Goal: Task Accomplishment & Management: Use online tool/utility

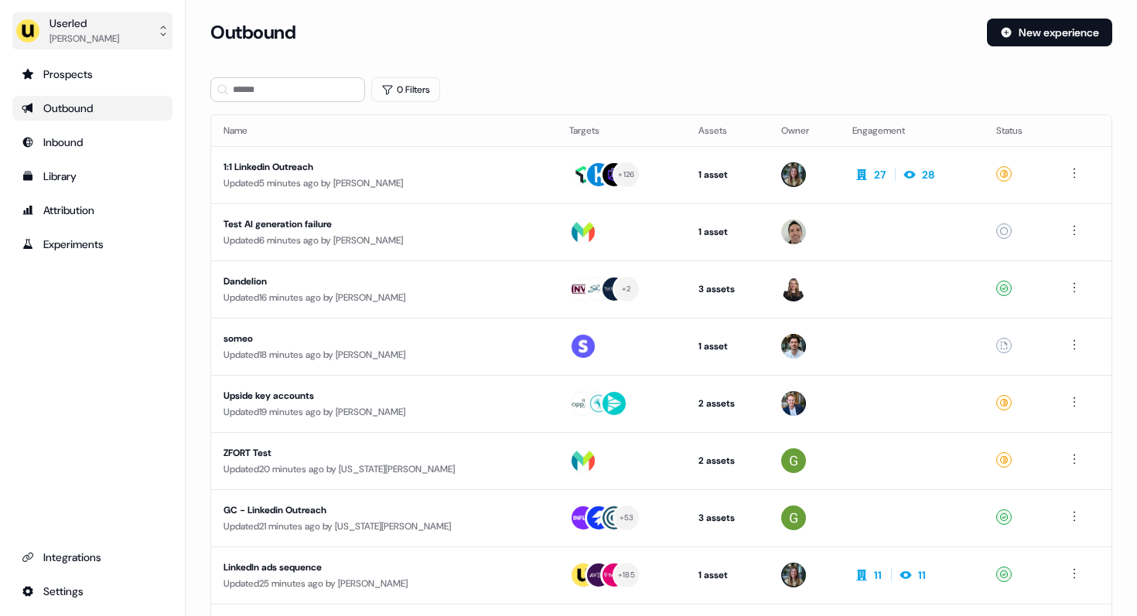
click at [79, 19] on div "Userled" at bounding box center [84, 22] width 70 height 15
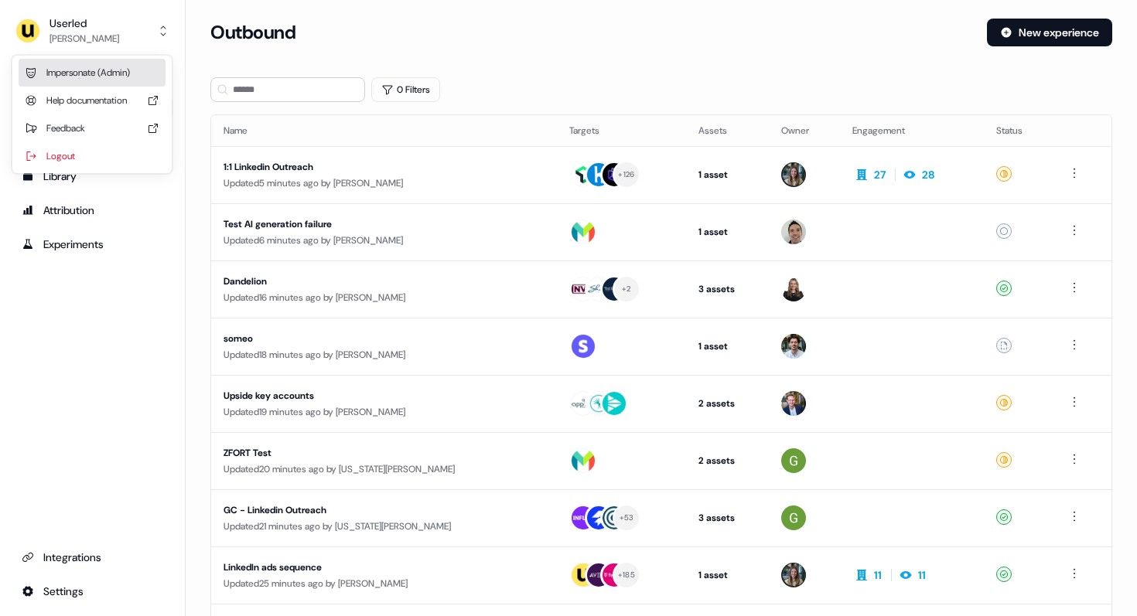
click at [85, 63] on div "Impersonate (Admin)" at bounding box center [92, 73] width 147 height 28
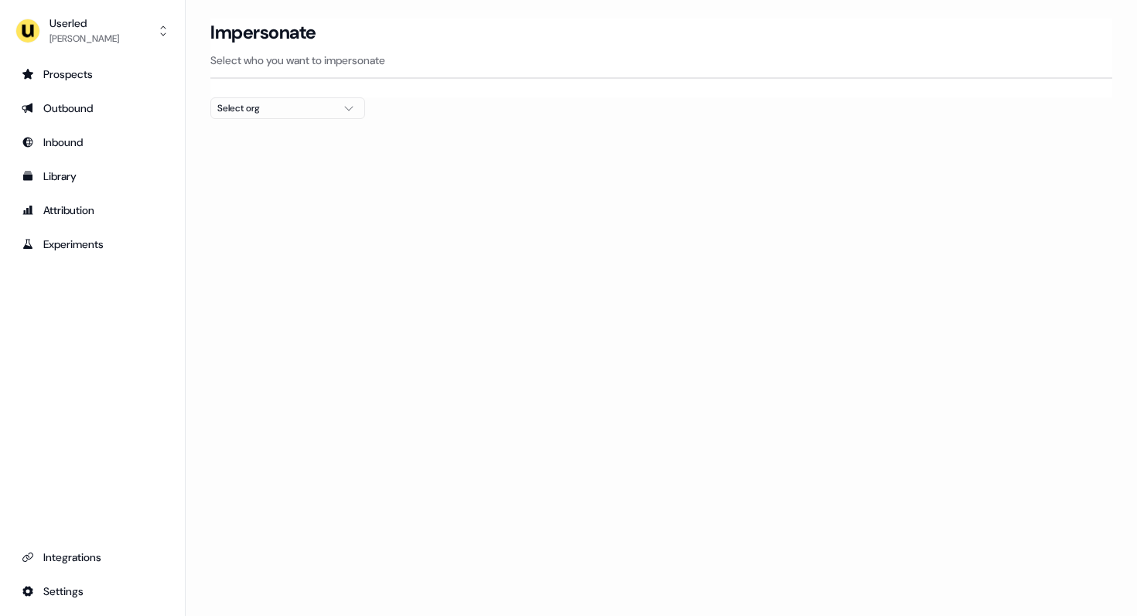
click at [284, 107] on div "Select org" at bounding box center [275, 108] width 116 height 15
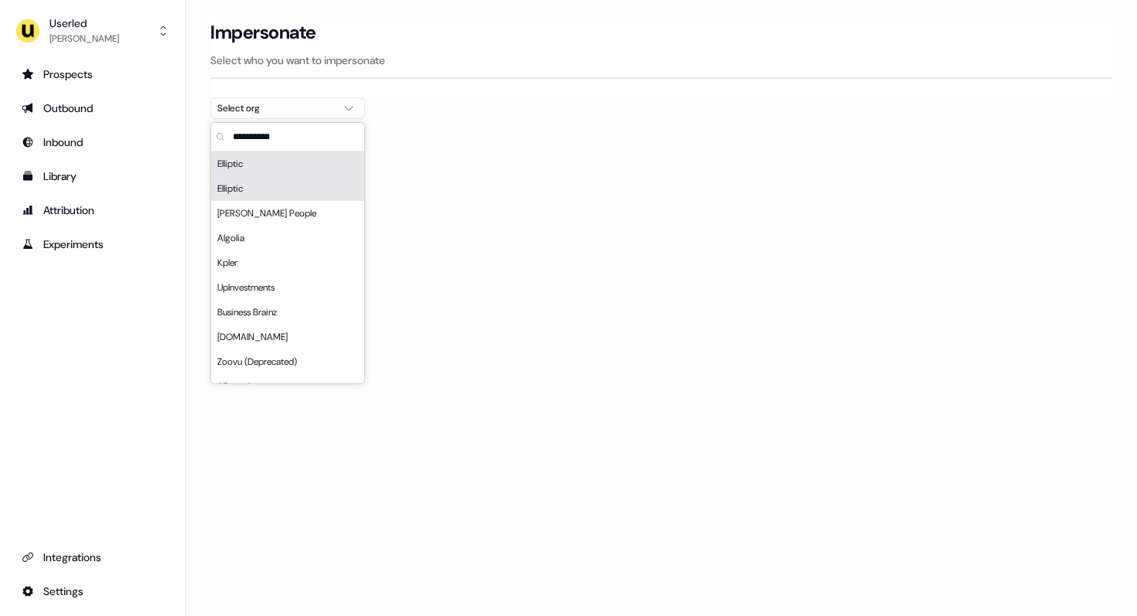
click at [250, 186] on div "Elliptic" at bounding box center [287, 188] width 153 height 25
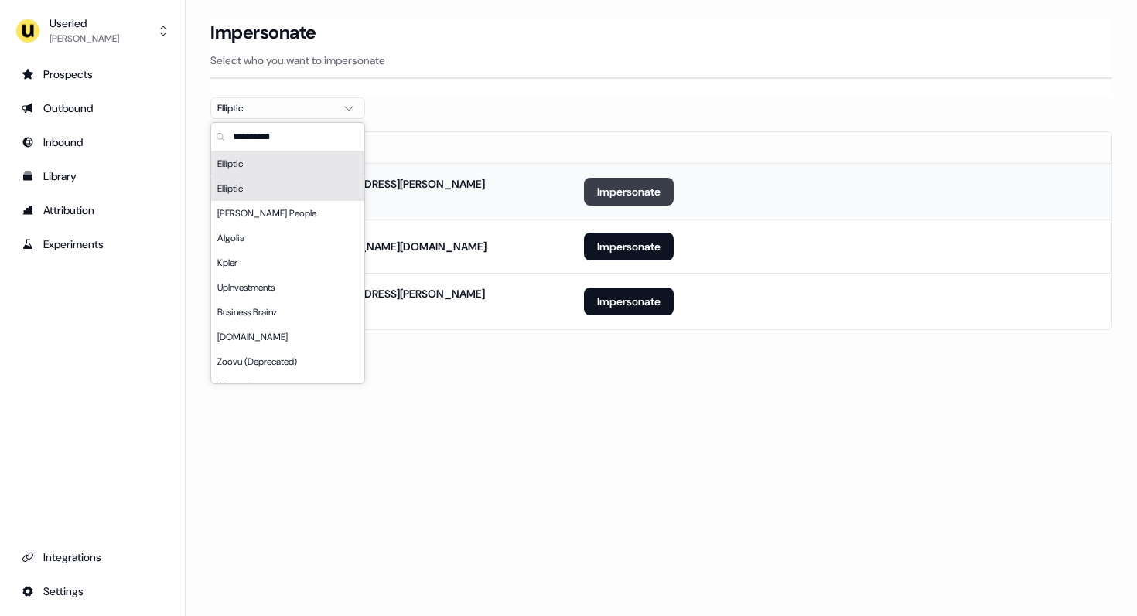
click at [657, 191] on button "Impersonate" at bounding box center [629, 192] width 90 height 28
